Goal: Task Accomplishment & Management: Manage account settings

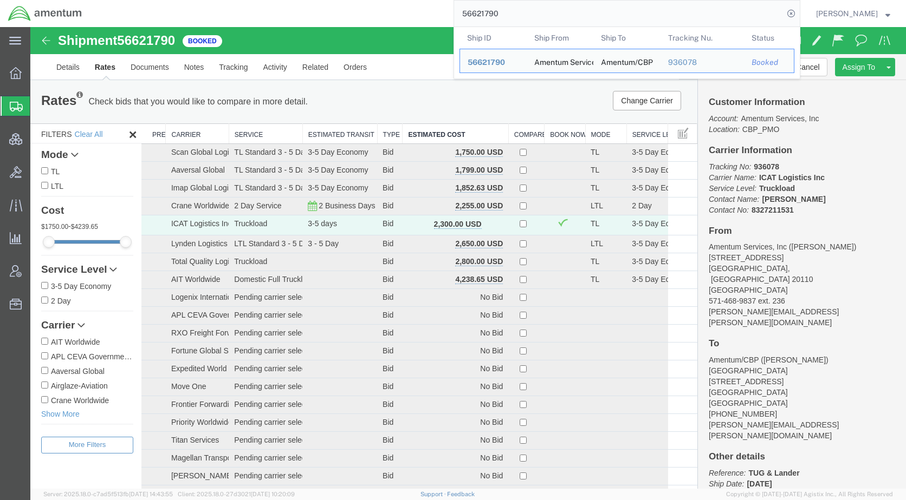
drag, startPoint x: 528, startPoint y: 11, endPoint x: 455, endPoint y: 14, distance: 72.6
click at [455, 14] on div "56621790 Ship ID Ship From Ship To Tracking Nu. Status Ship ID 56621790 Ship Fr…" at bounding box center [445, 13] width 710 height 27
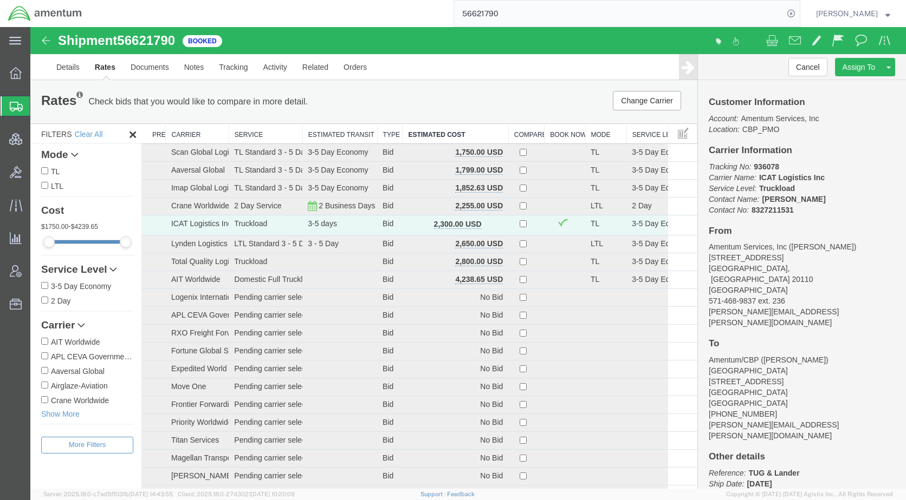
paste input "search"
click at [798, 12] on icon at bounding box center [790, 13] width 15 height 15
type input "56621790"
click at [490, 223] on span "button" at bounding box center [493, 224] width 6 height 8
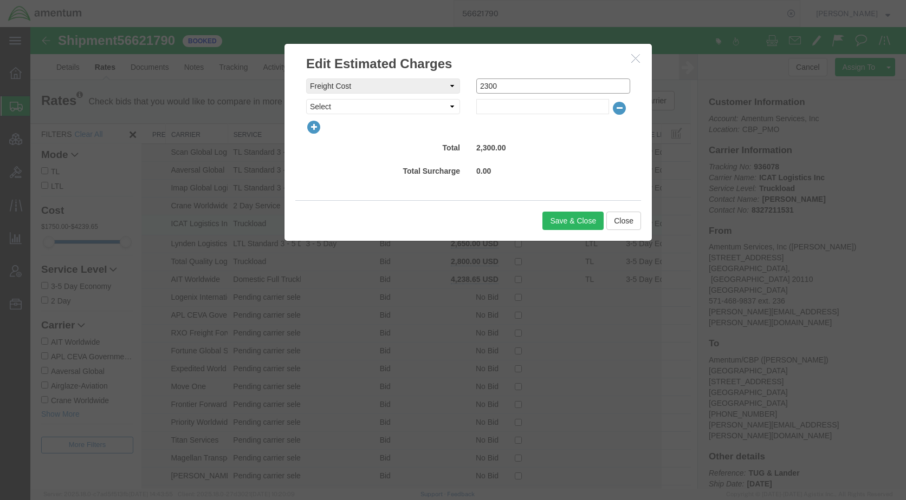
click at [448, 92] on div "freightCost Select AES Filing Accessorial Delivery Charge Additional Invoice De…" at bounding box center [468, 86] width 340 height 15
type input "3550"
click at [570, 220] on button "Save & Close" at bounding box center [572, 221] width 61 height 18
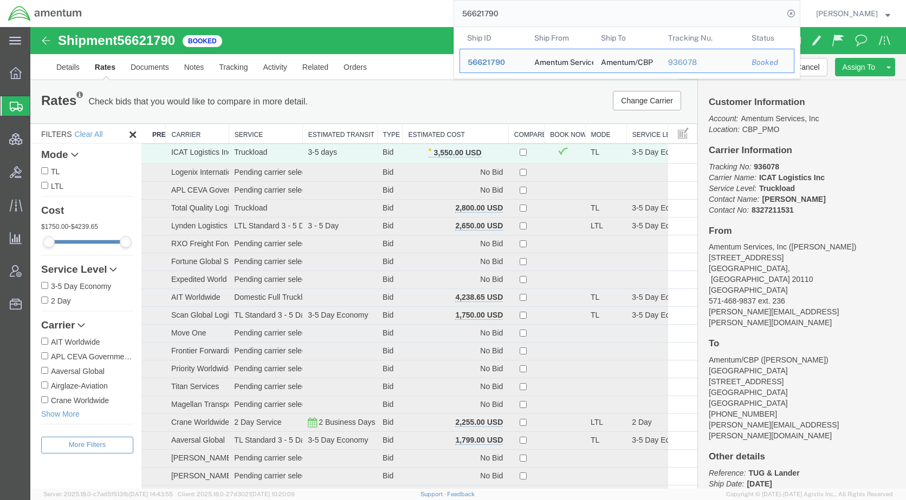
drag, startPoint x: 526, startPoint y: 17, endPoint x: 442, endPoint y: 17, distance: 83.9
click at [442, 17] on div "56621790 Ship ID Ship From Ship To Tracking Nu. Status Ship ID 56621790 Ship Fr…" at bounding box center [445, 13] width 710 height 27
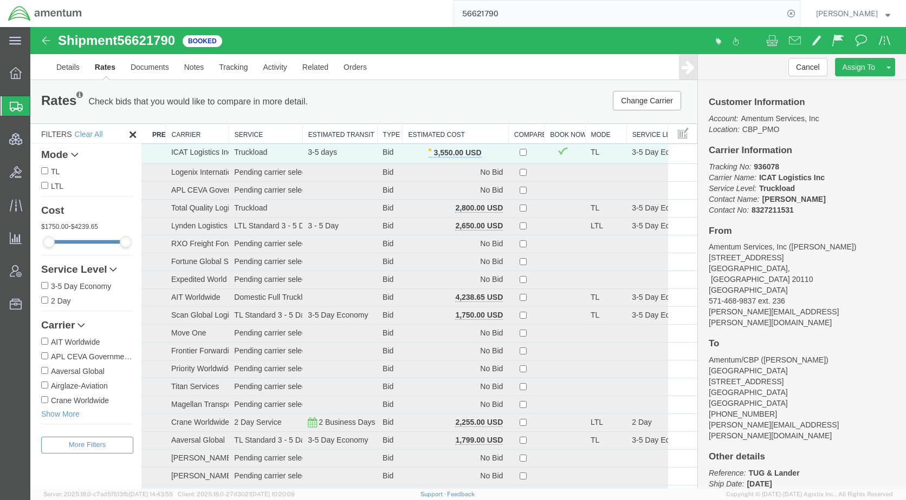
paste input "QCC-OMSS-25232-0239H"
click at [798, 13] on icon at bounding box center [790, 13] width 15 height 15
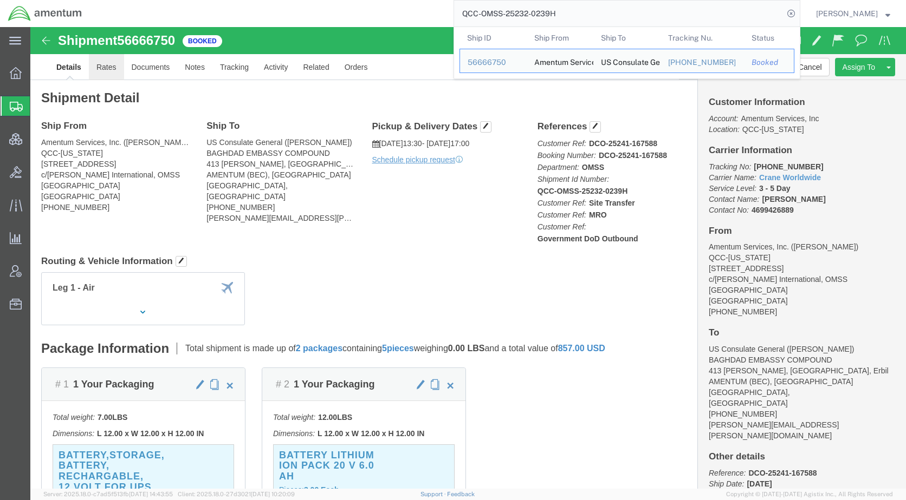
click link "Rates"
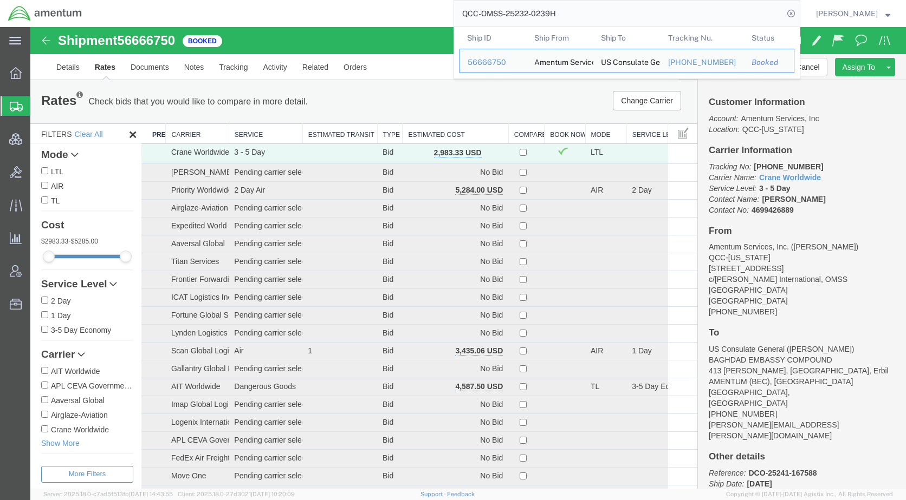
drag, startPoint x: 551, startPoint y: 15, endPoint x: 443, endPoint y: 23, distance: 108.1
click at [443, 23] on div "QCC-OMSS-25232-0239H Ship ID Ship From Ship To Tracking Nu. Status Ship ID 5666…" at bounding box center [445, 13] width 710 height 27
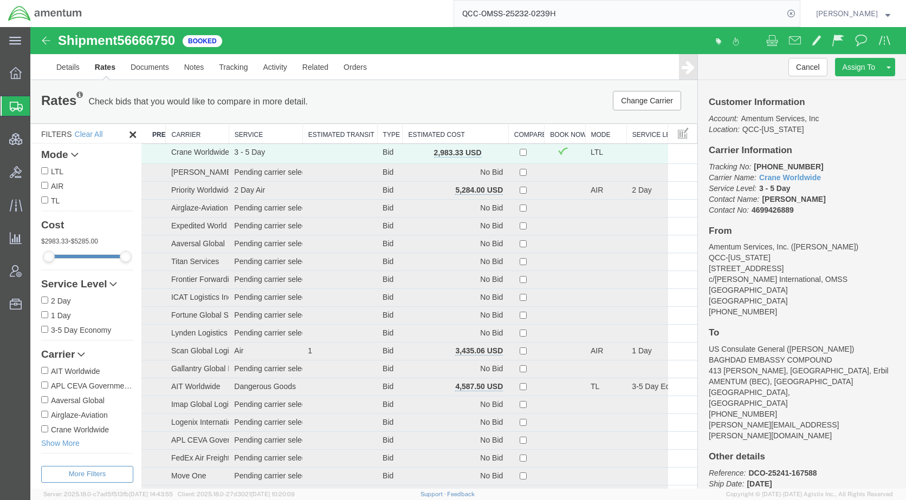
paste input "56685478"
type input "56685478"
click at [798, 11] on icon at bounding box center [790, 13] width 15 height 15
